Goal: Book appointment/travel/reservation

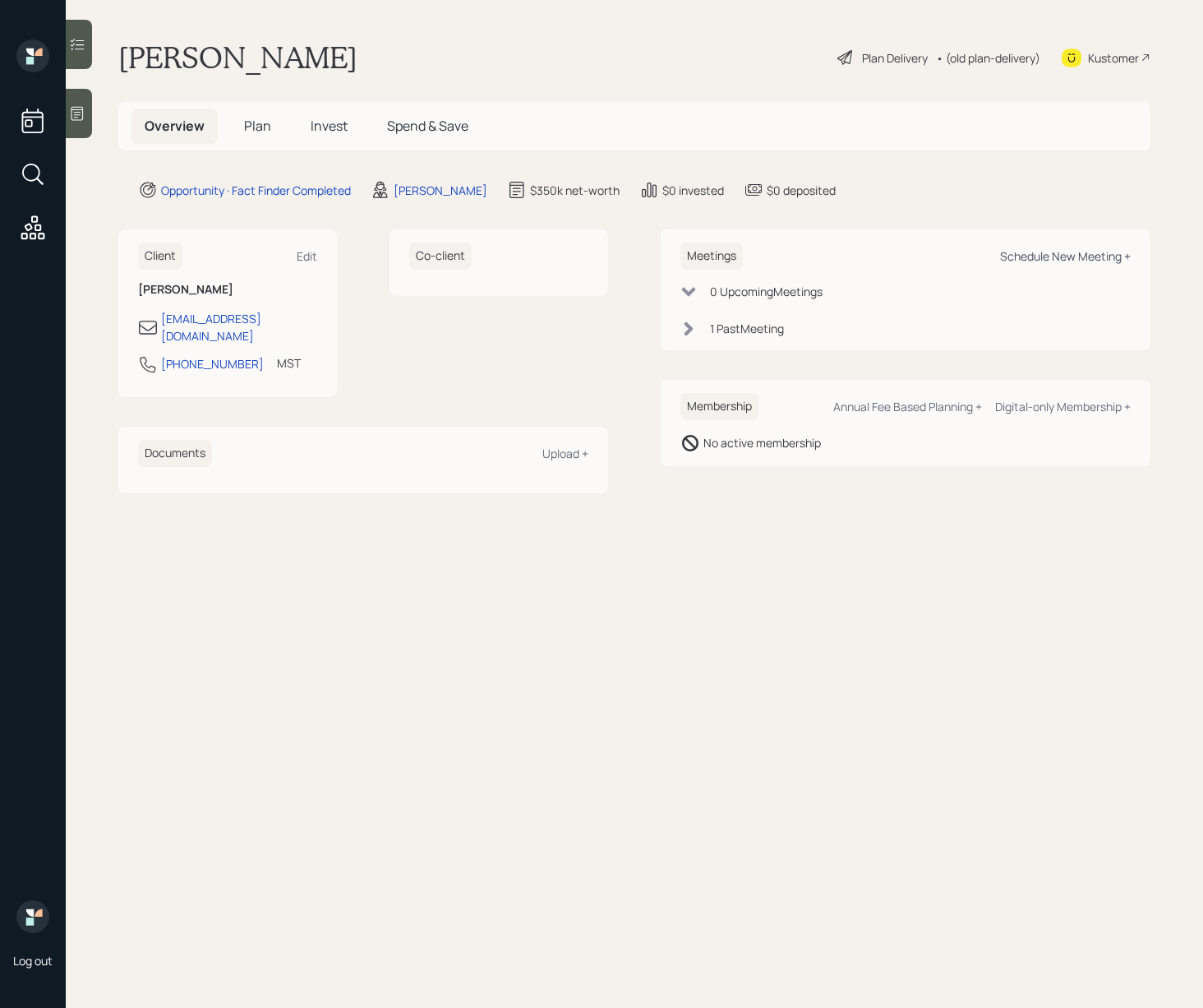
click at [1065, 259] on div "Schedule New Meeting +" at bounding box center [1066, 255] width 131 height 16
select select "d946c976-65aa-4529-ac9d-02c4f1114fc0"
